Goal: Task Accomplishment & Management: Manage account settings

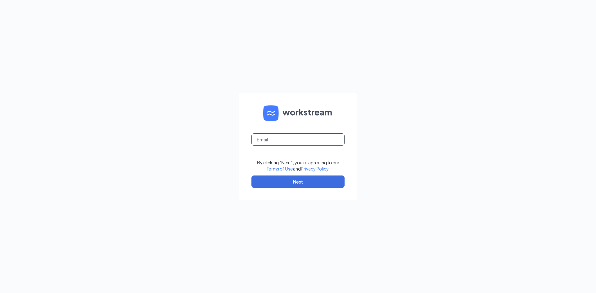
click at [285, 140] on input "text" at bounding box center [297, 139] width 93 height 12
type input "a"
type input "[PERSON_NAME][EMAIL_ADDRESS][PERSON_NAME][DOMAIN_NAME]"
click at [303, 180] on button "Next" at bounding box center [297, 182] width 93 height 12
click at [291, 137] on input "text" at bounding box center [297, 139] width 93 height 12
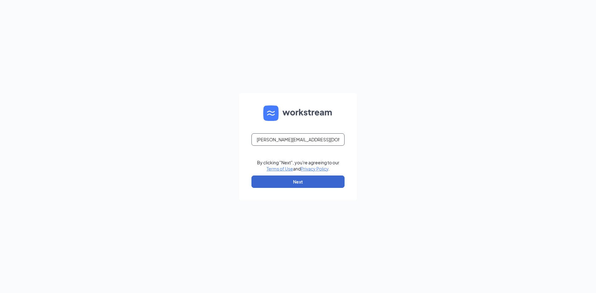
type input "adrian@hotmail.com"
click at [302, 183] on button "Next" at bounding box center [297, 182] width 93 height 12
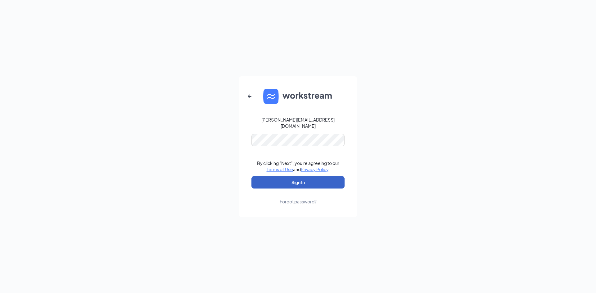
click at [269, 179] on button "Sign In" at bounding box center [297, 182] width 93 height 12
click at [291, 201] on div "Forgot password?" at bounding box center [298, 202] width 37 height 6
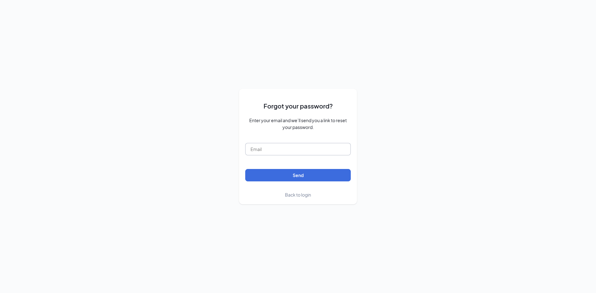
click at [261, 149] on input "text" at bounding box center [298, 149] width 106 height 12
type input "adrian@atmahotelgroup.com"
click at [314, 177] on button "Send" at bounding box center [298, 175] width 106 height 12
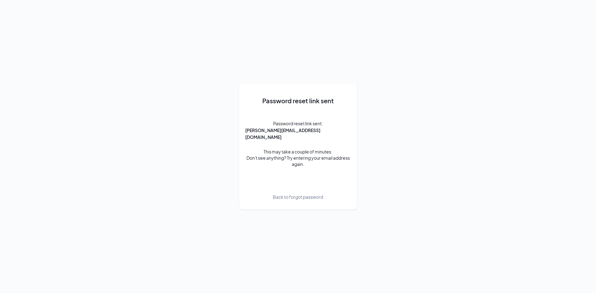
click at [482, 168] on div "Password reset link sent Password reset link sent: adrian@atmahotelgroup.com Th…" at bounding box center [298, 146] width 596 height 293
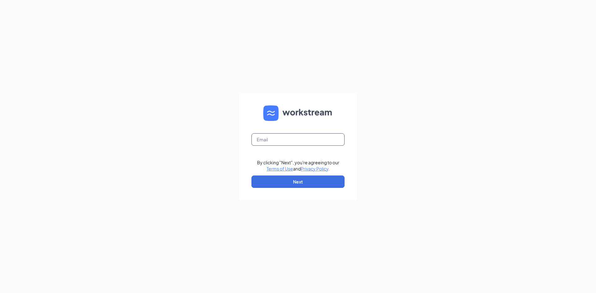
click at [273, 142] on input "text" at bounding box center [297, 139] width 93 height 12
type input "adrian@atmahotelgroup.com"
click at [303, 186] on button "Next" at bounding box center [297, 182] width 93 height 12
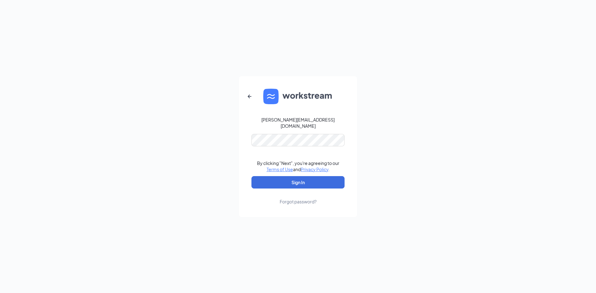
click at [297, 199] on div "Forgot password?" at bounding box center [298, 202] width 37 height 6
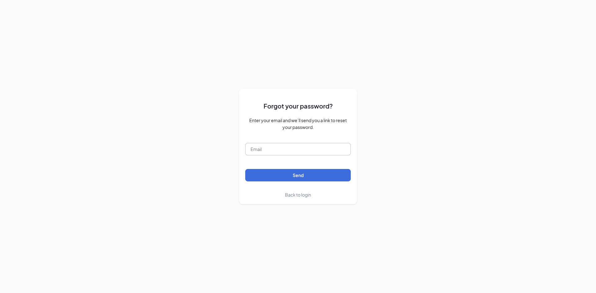
click at [268, 151] on input "text" at bounding box center [298, 149] width 106 height 12
type input "adrian@atmahotelgroup.com"
click at [306, 177] on button "Send" at bounding box center [298, 175] width 106 height 12
